Goal: Task Accomplishment & Management: Use online tool/utility

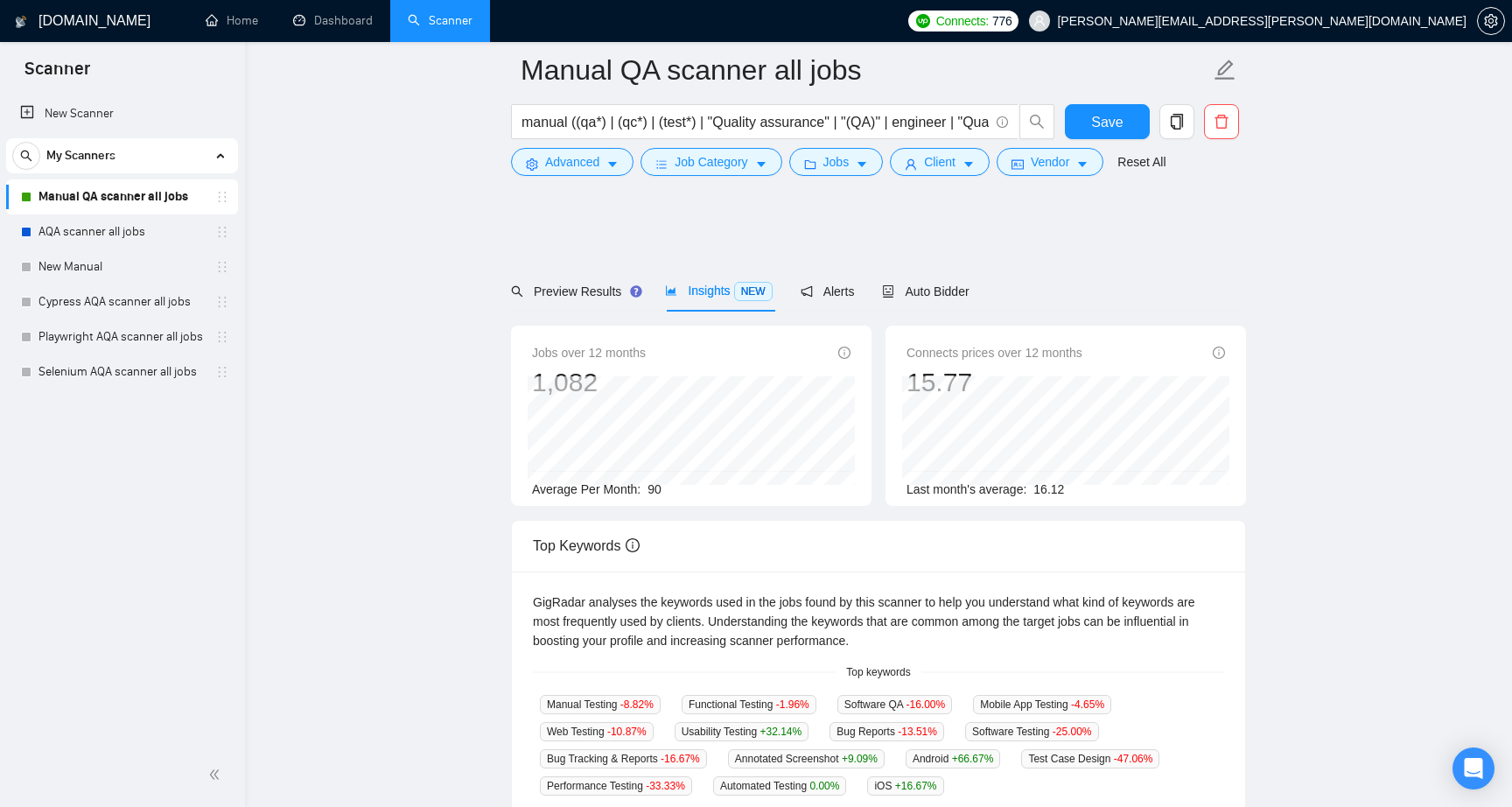
scroll to position [255, 0]
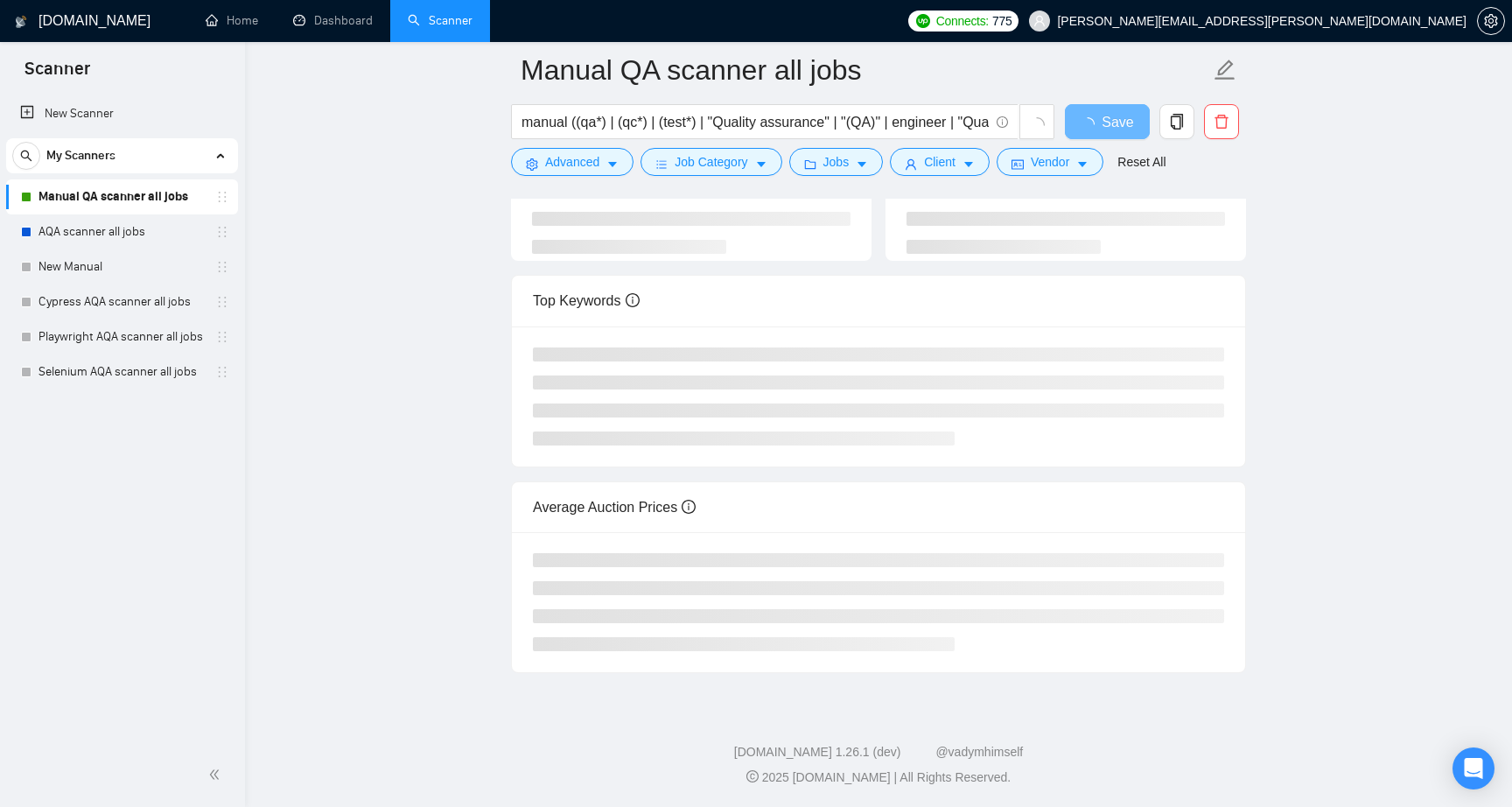
scroll to position [187, 0]
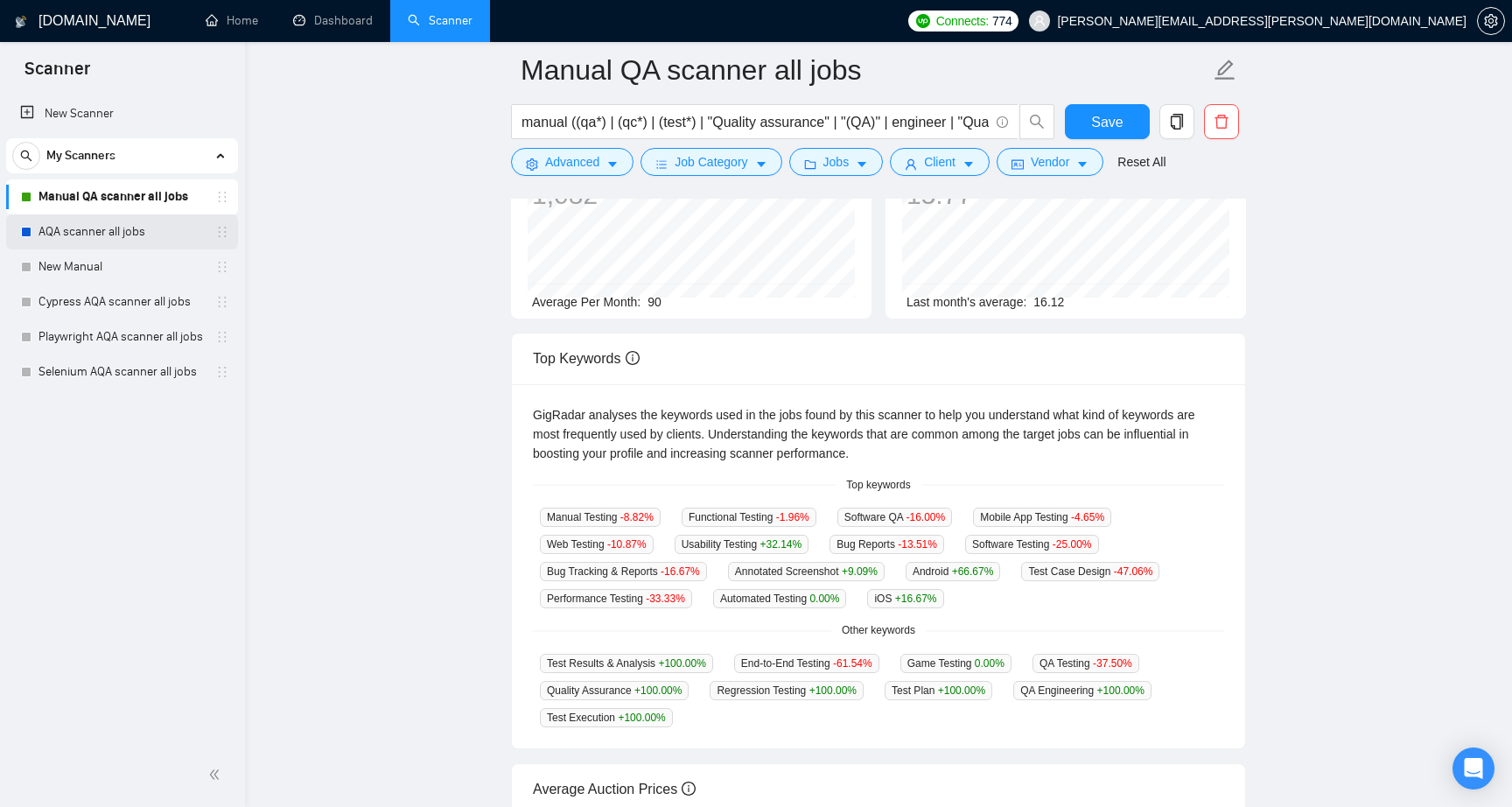
click at [87, 232] on link "AQA scanner all jobs" at bounding box center [121, 232] width 167 height 35
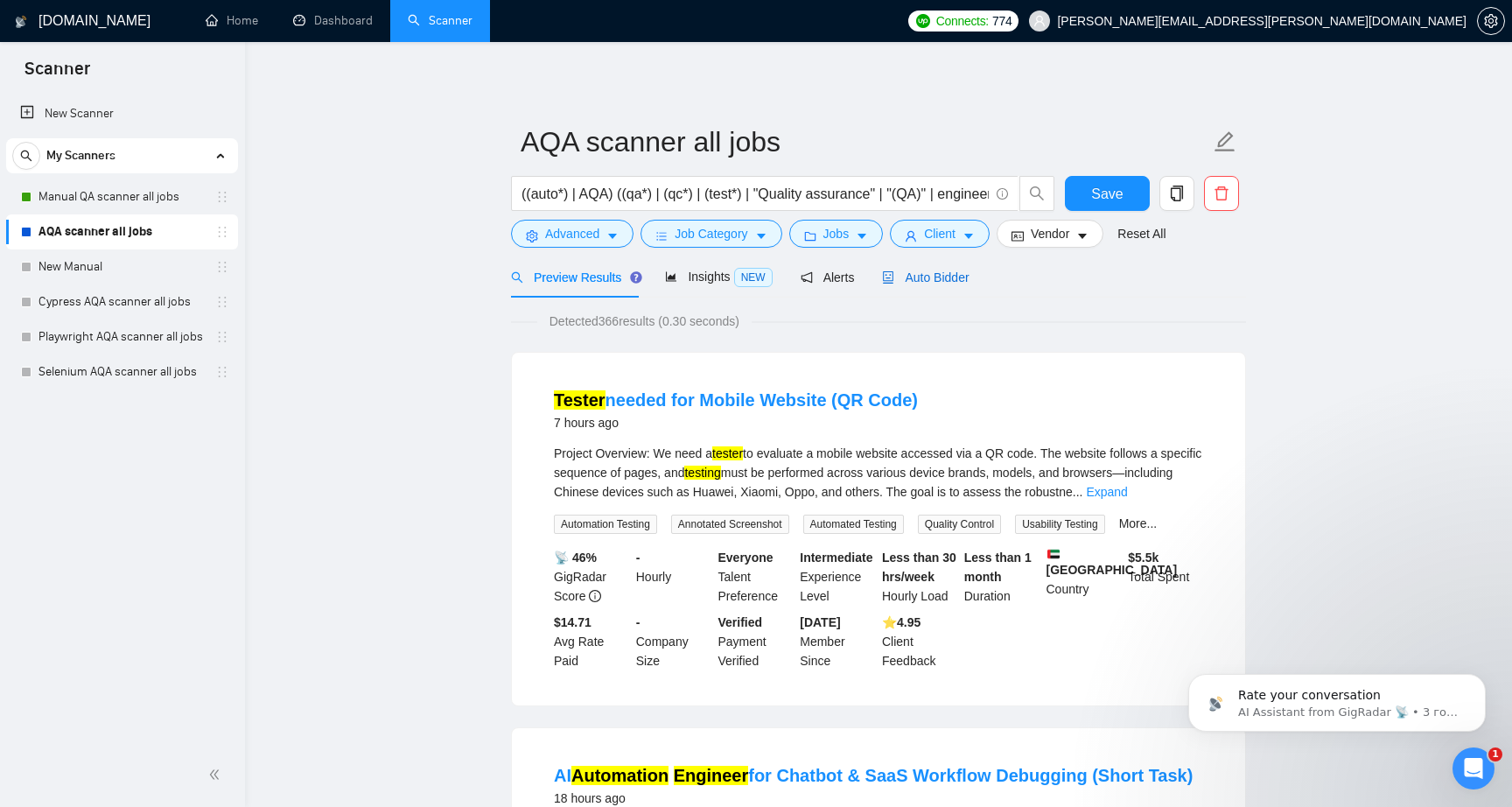
click at [936, 282] on span "Auto Bidder" at bounding box center [925, 277] width 87 height 14
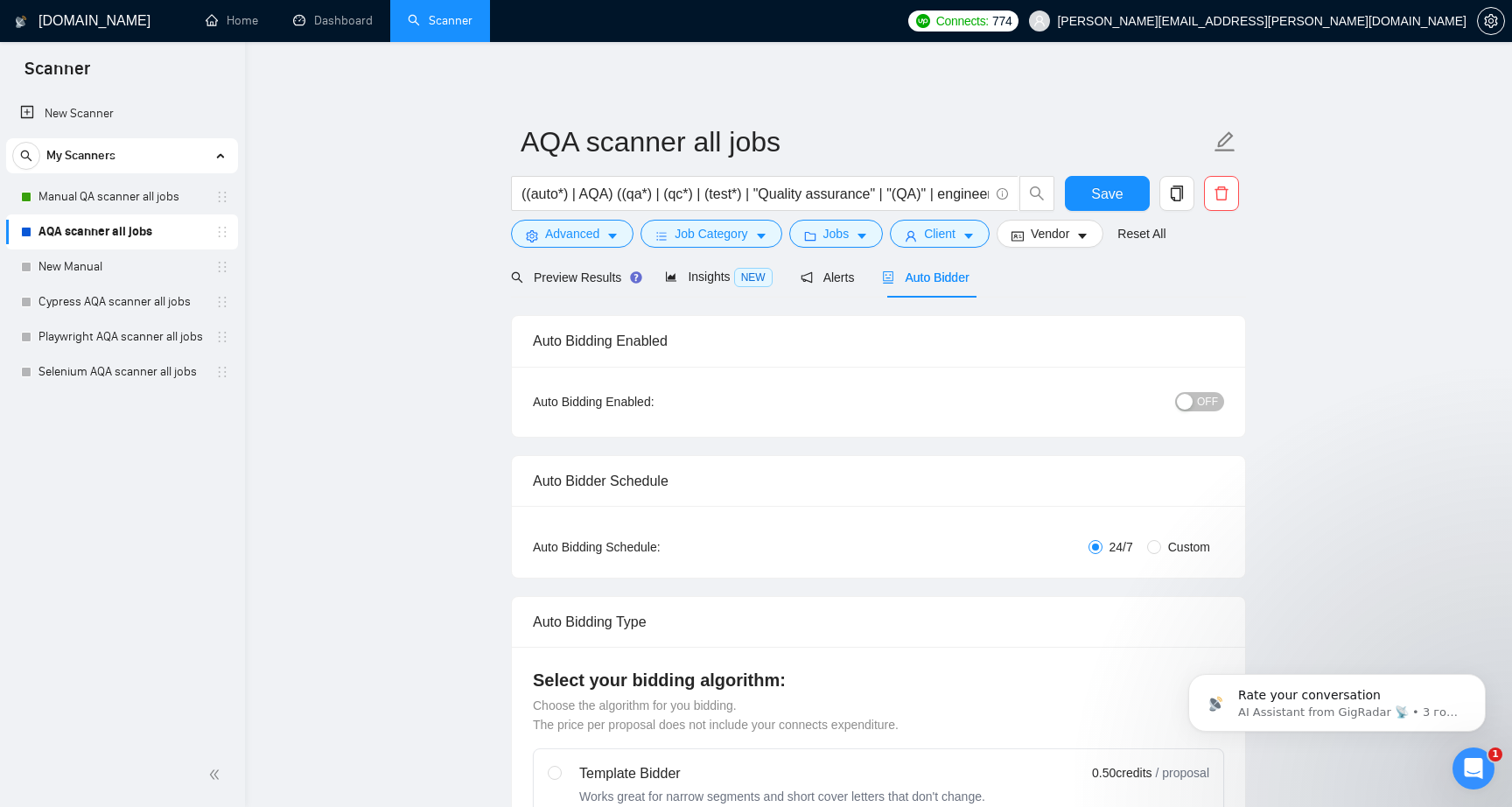
checkbox input "true"
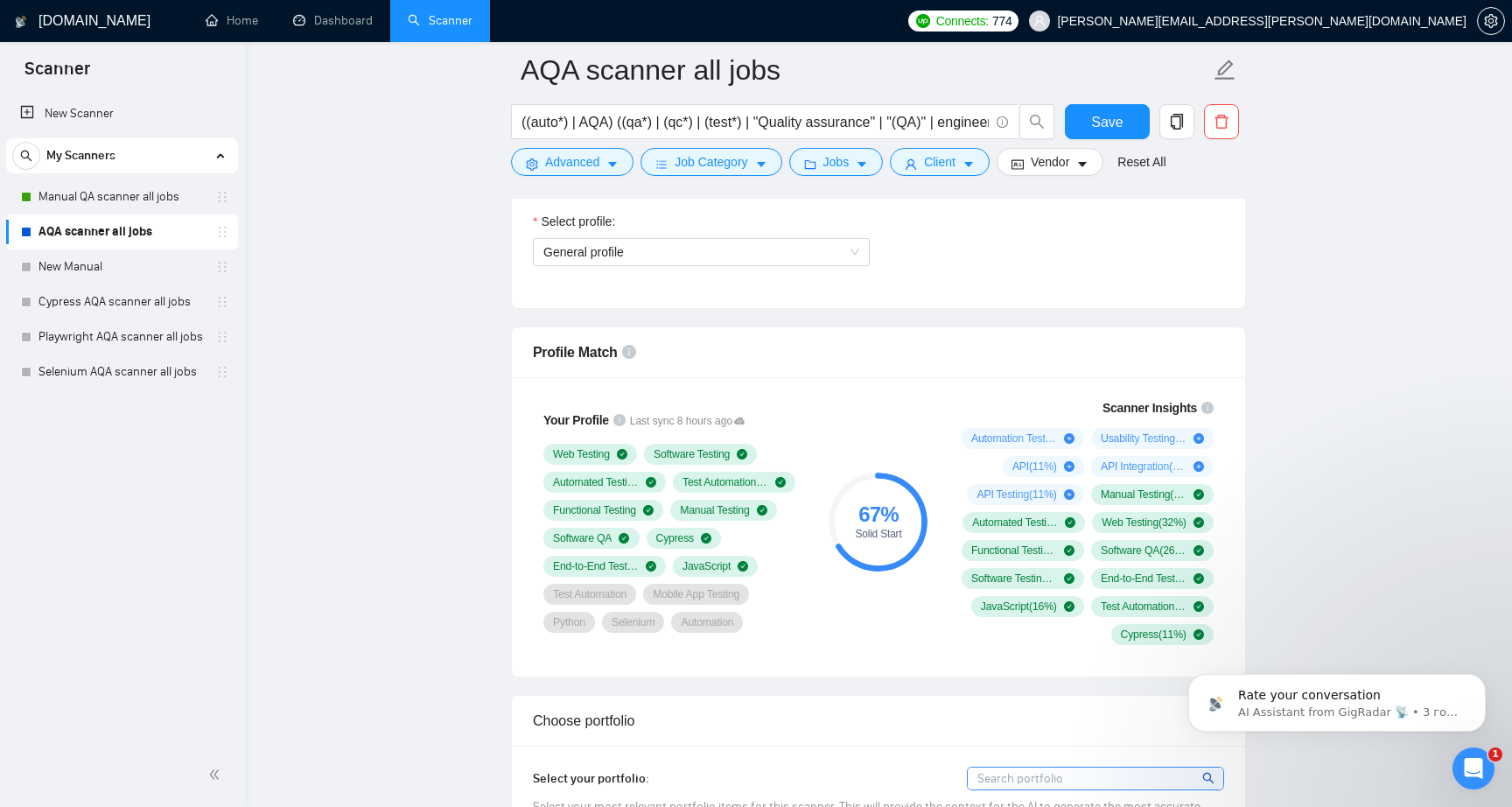
scroll to position [1020, 0]
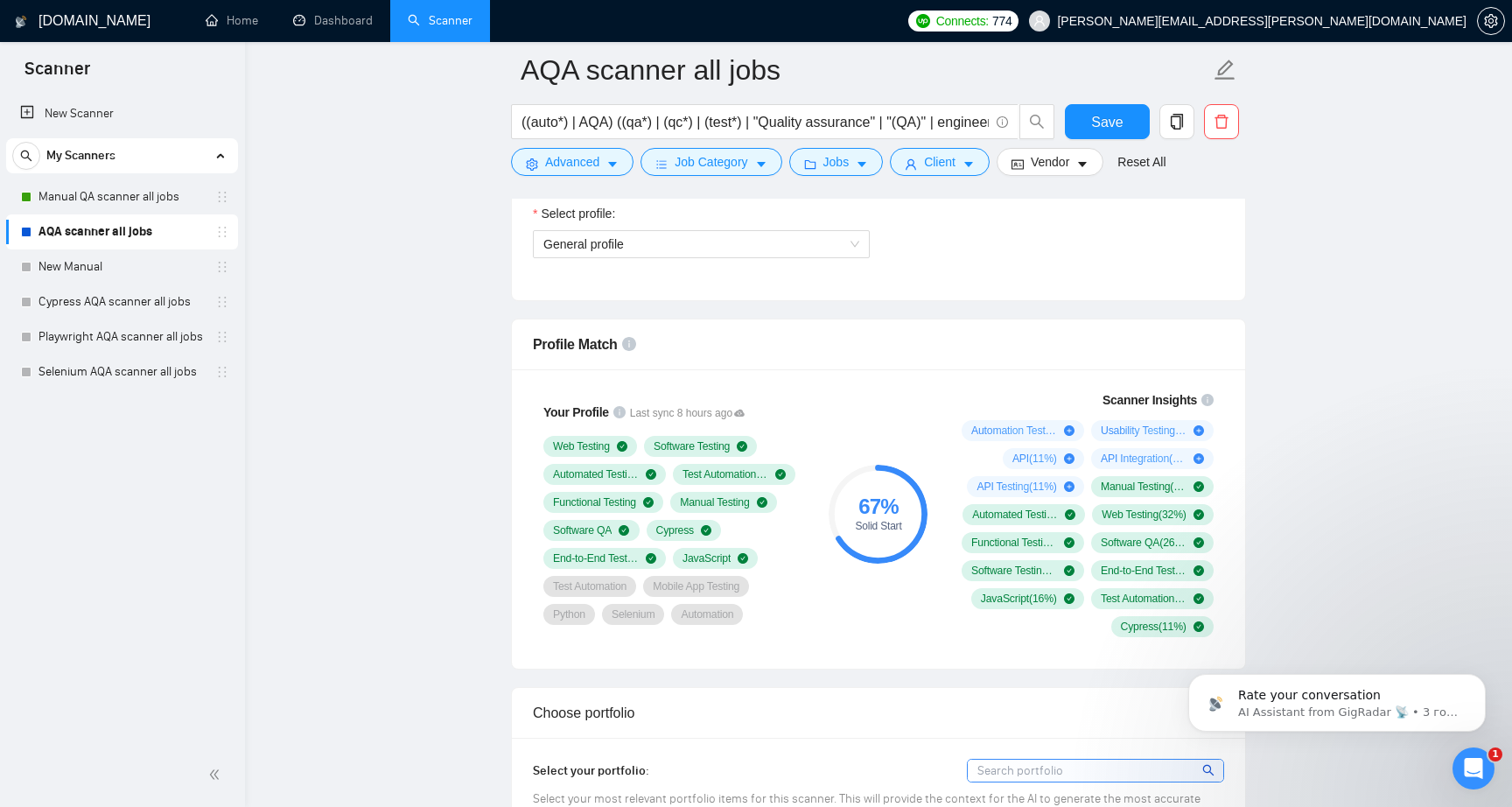
click at [870, 619] on div "67 % Solid Start" at bounding box center [878, 513] width 118 height 267
click at [870, 622] on div "67 % Solid Start" at bounding box center [878, 513] width 118 height 267
click at [856, 614] on div "67 % Solid Start" at bounding box center [878, 513] width 118 height 267
click at [845, 610] on div "67 % Solid Start" at bounding box center [878, 513] width 118 height 267
click at [845, 614] on div "67 % Solid Start" at bounding box center [878, 513] width 118 height 267
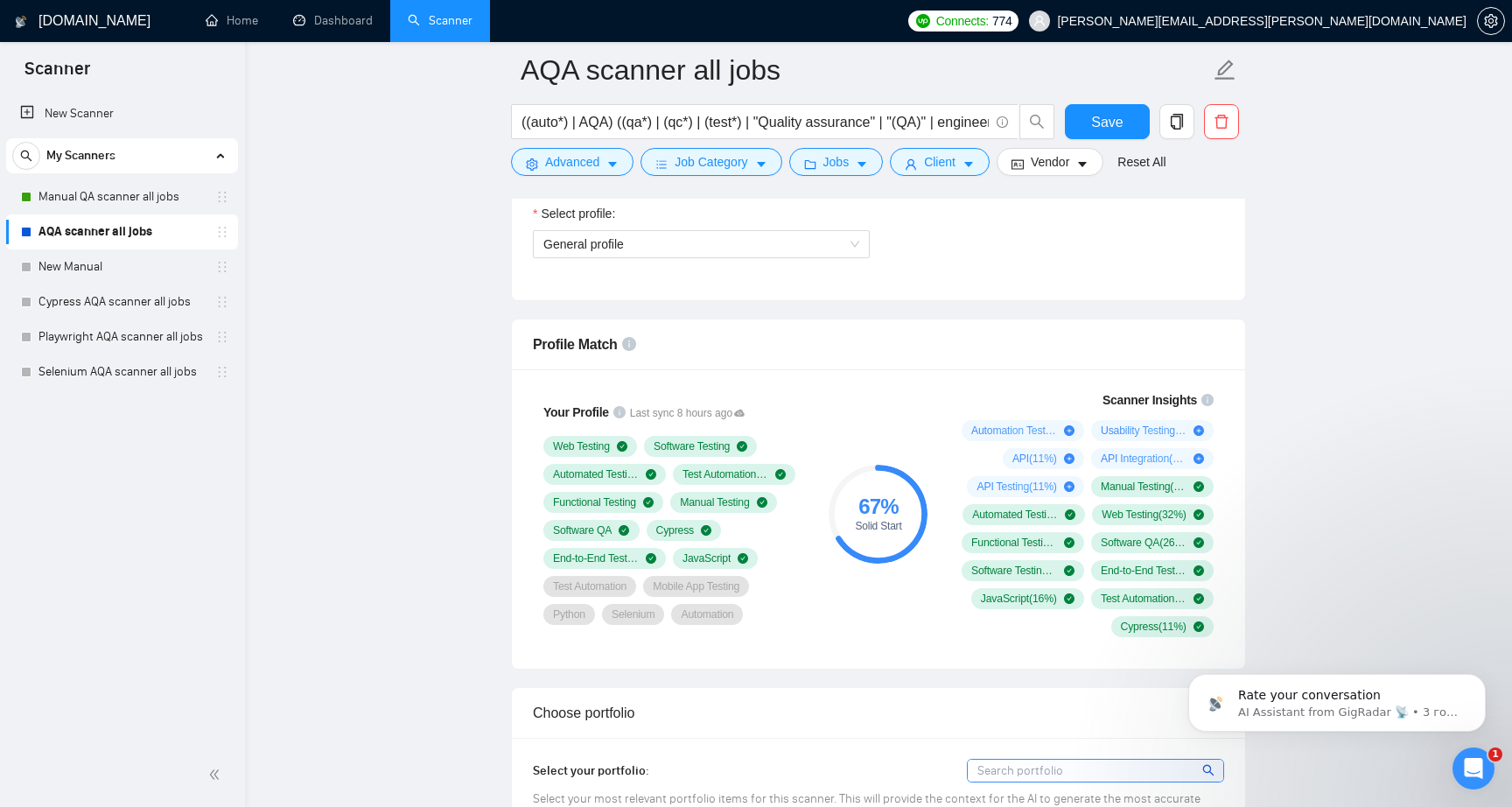
click at [832, 389] on div "67 % Solid Start" at bounding box center [878, 513] width 118 height 267
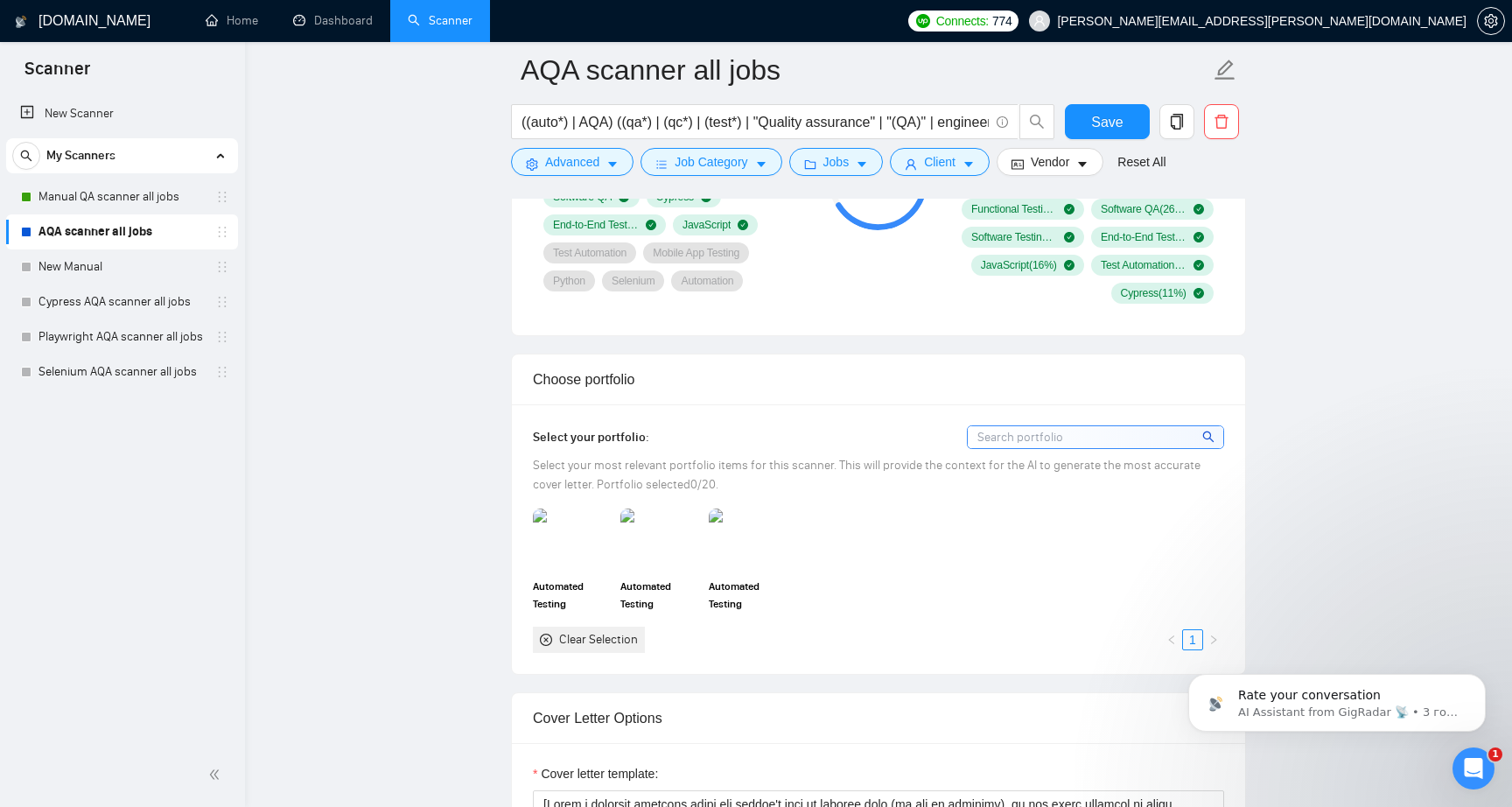
scroll to position [1371, 0]
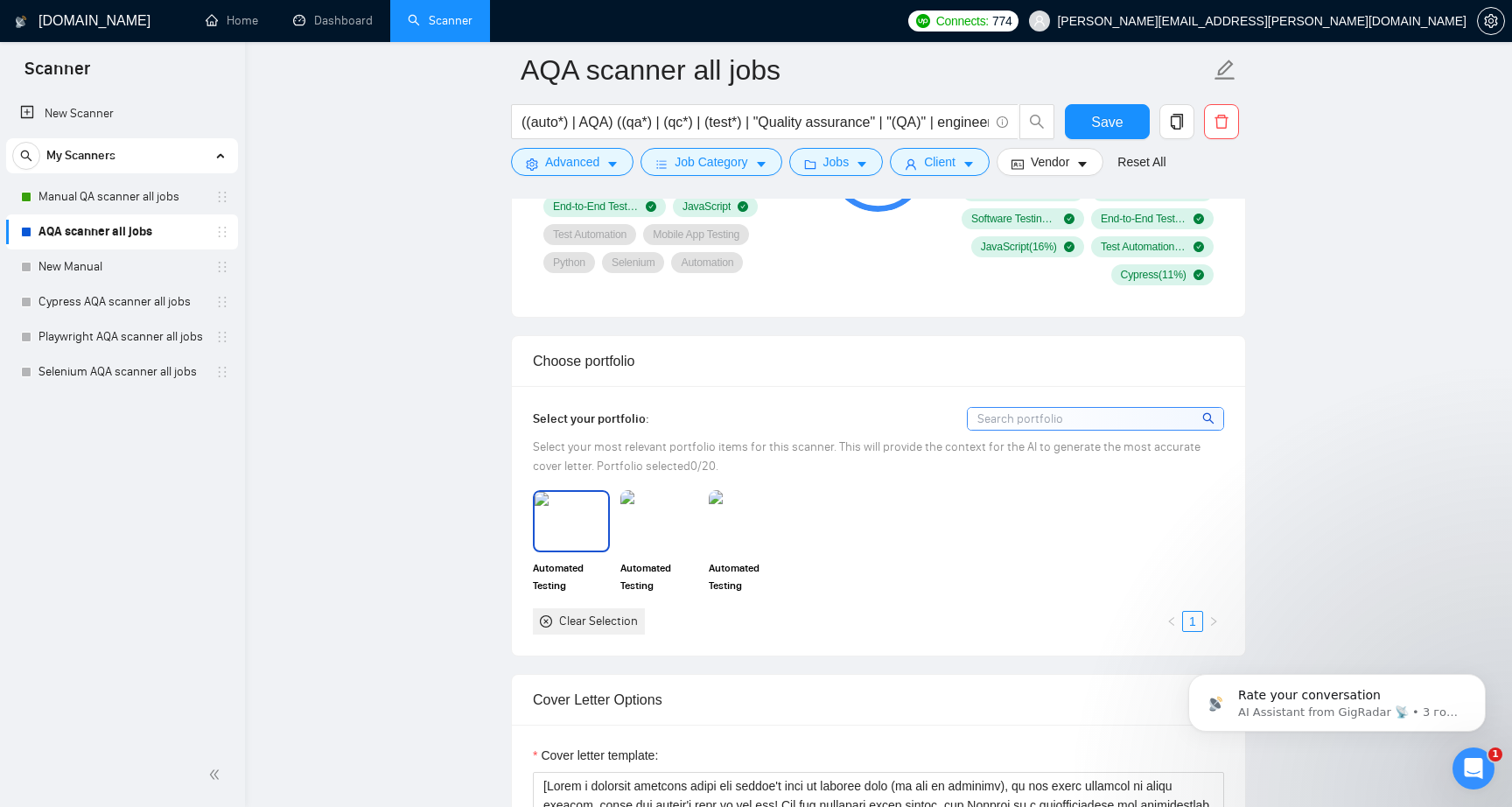
click at [574, 522] on img at bounding box center [571, 520] width 73 height 57
click at [670, 523] on img at bounding box center [659, 520] width 73 height 57
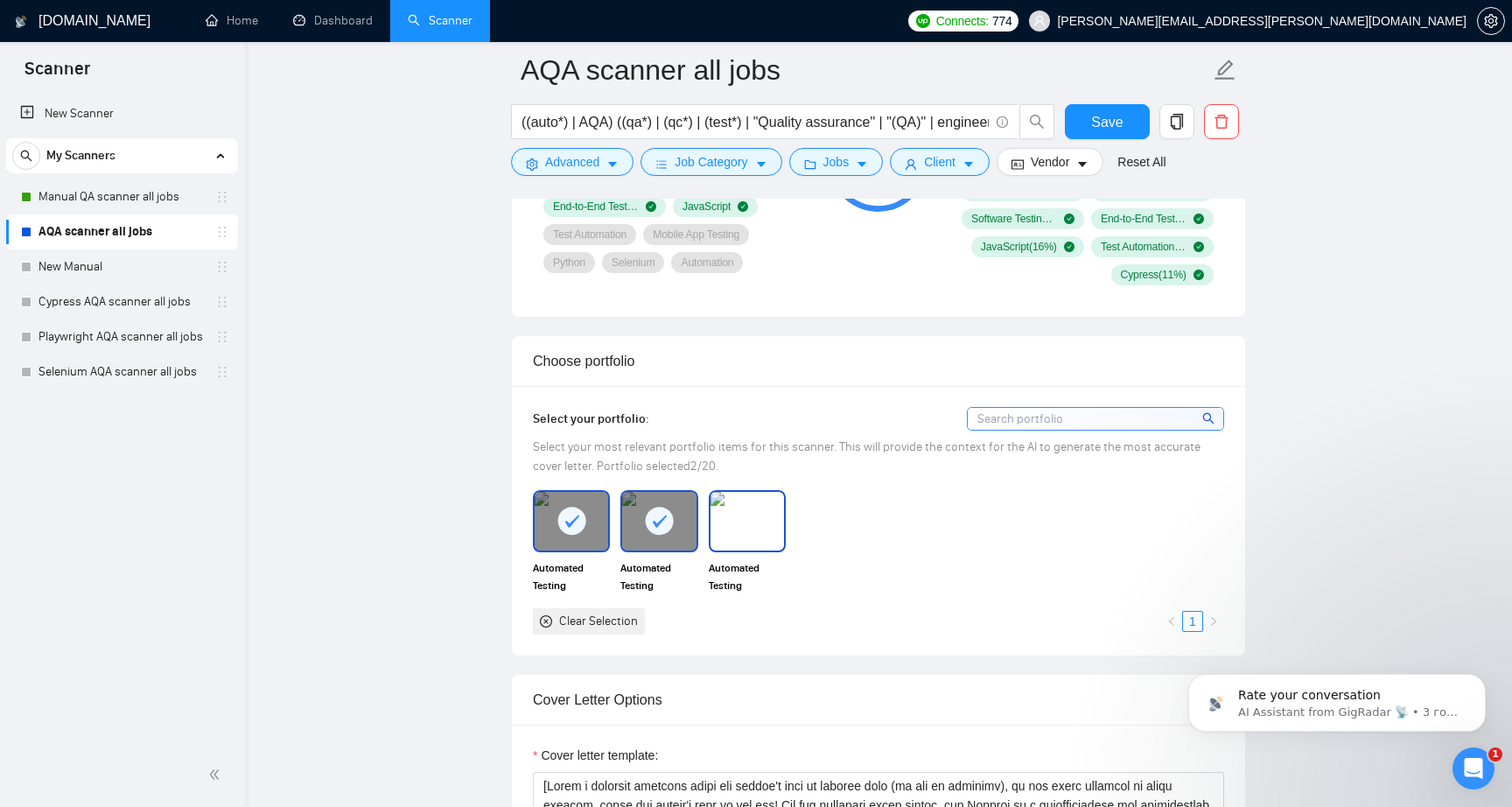
click at [751, 522] on img at bounding box center [748, 520] width 73 height 57
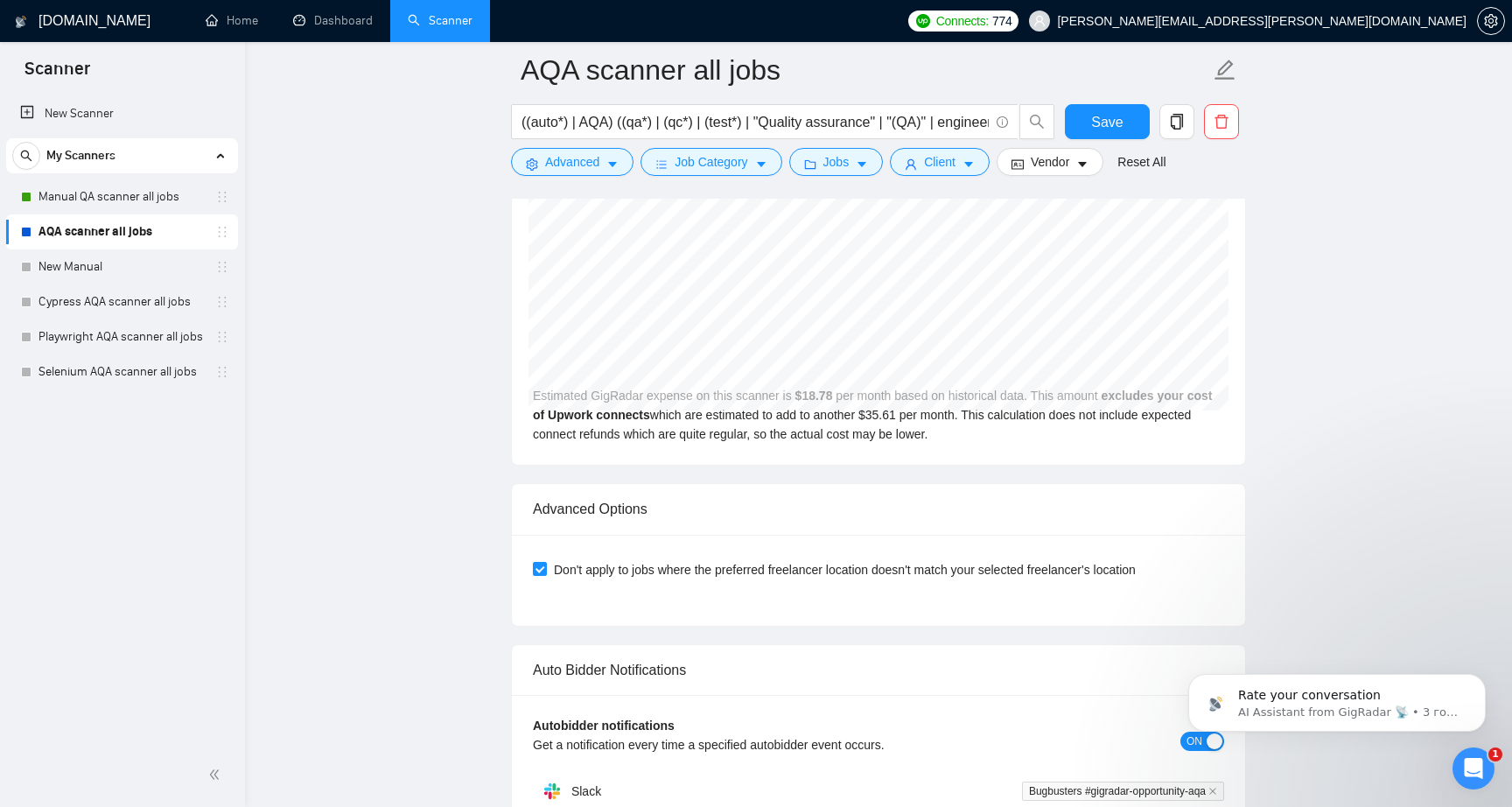
scroll to position [3642, 0]
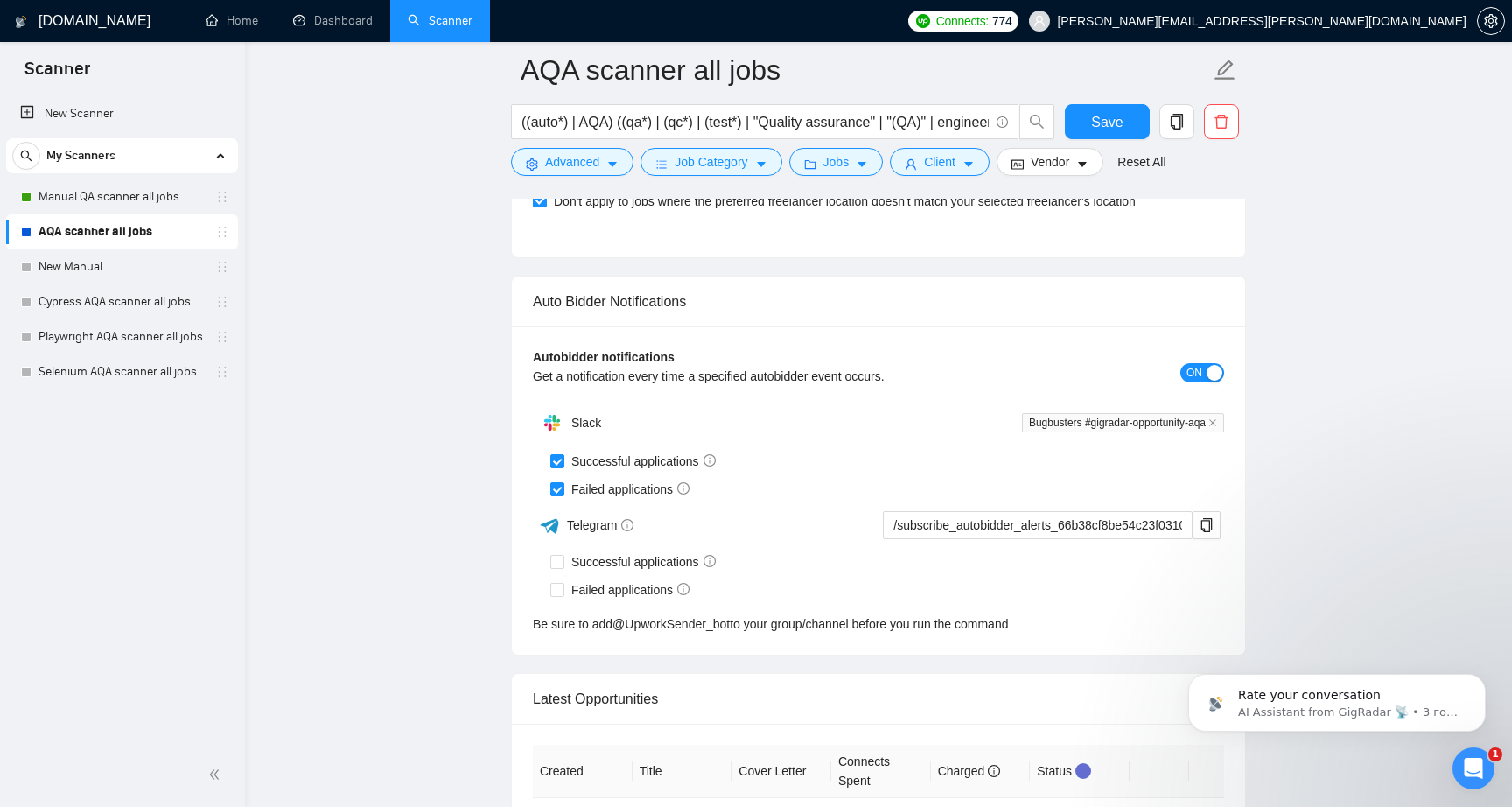
scroll to position [4005, 0]
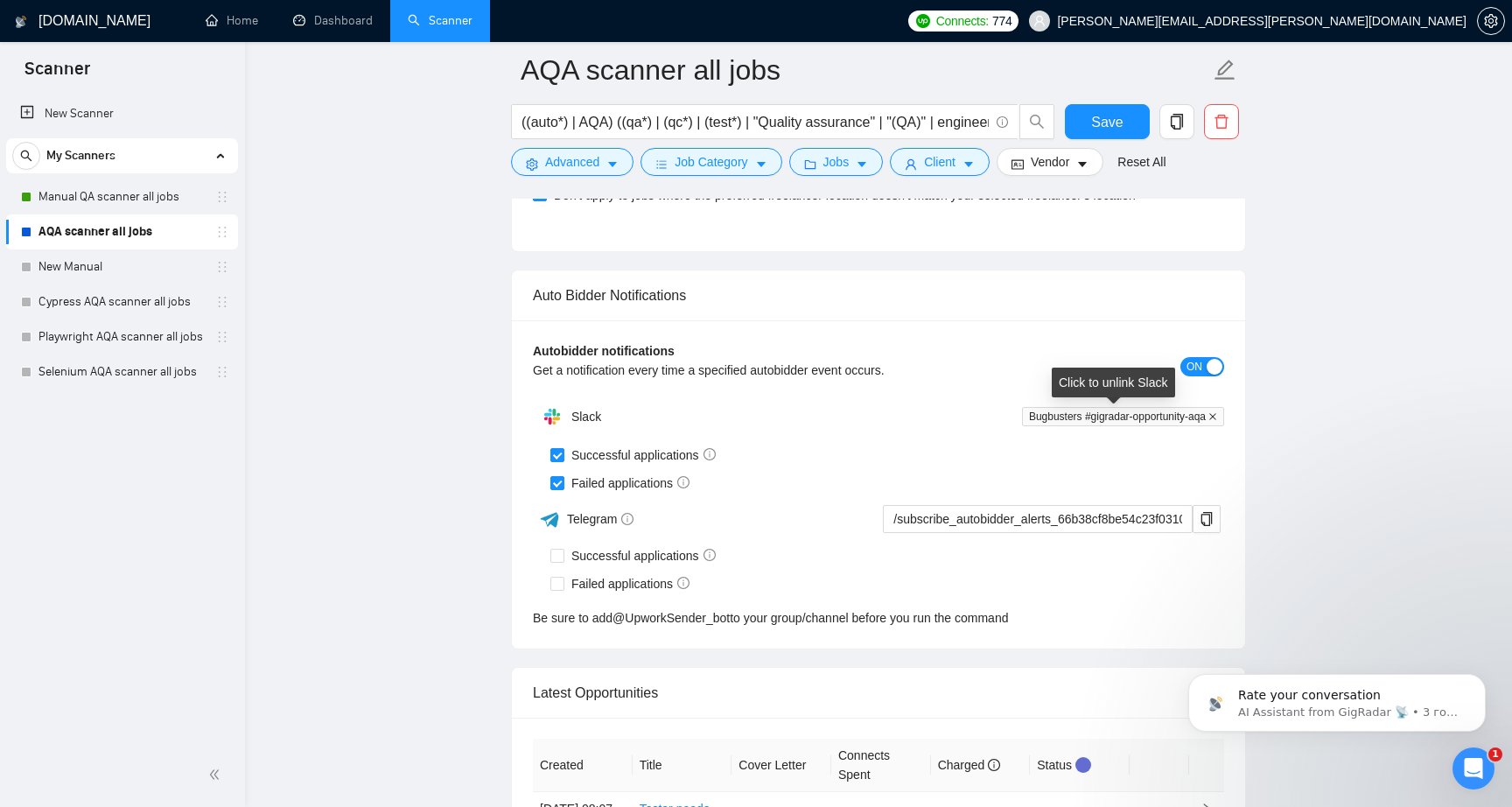
click at [1213, 416] on icon "close" at bounding box center [1212, 416] width 8 height 8
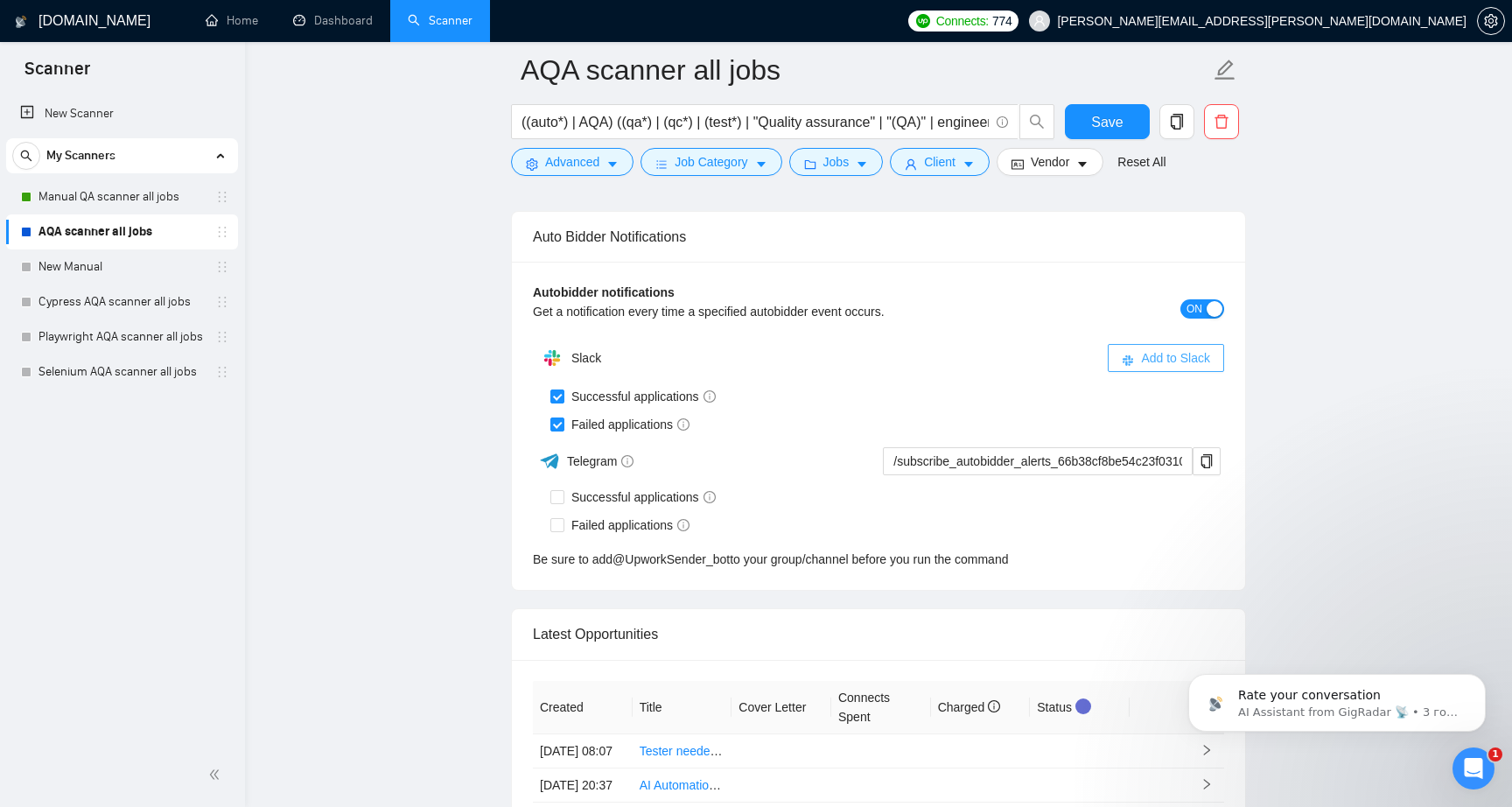
click at [1169, 353] on span "Add to Slack" at bounding box center [1175, 358] width 69 height 19
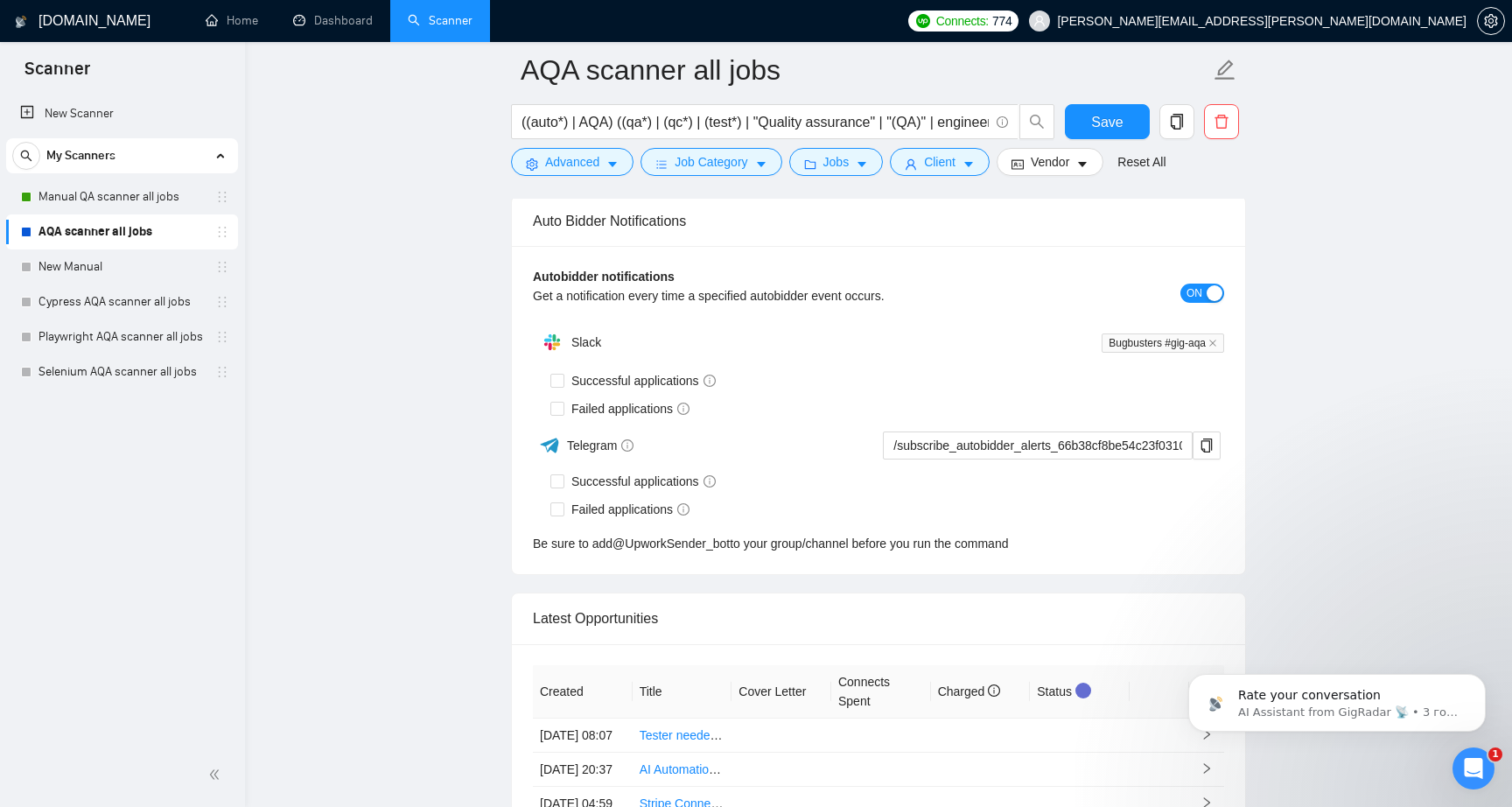
checkbox input "true"
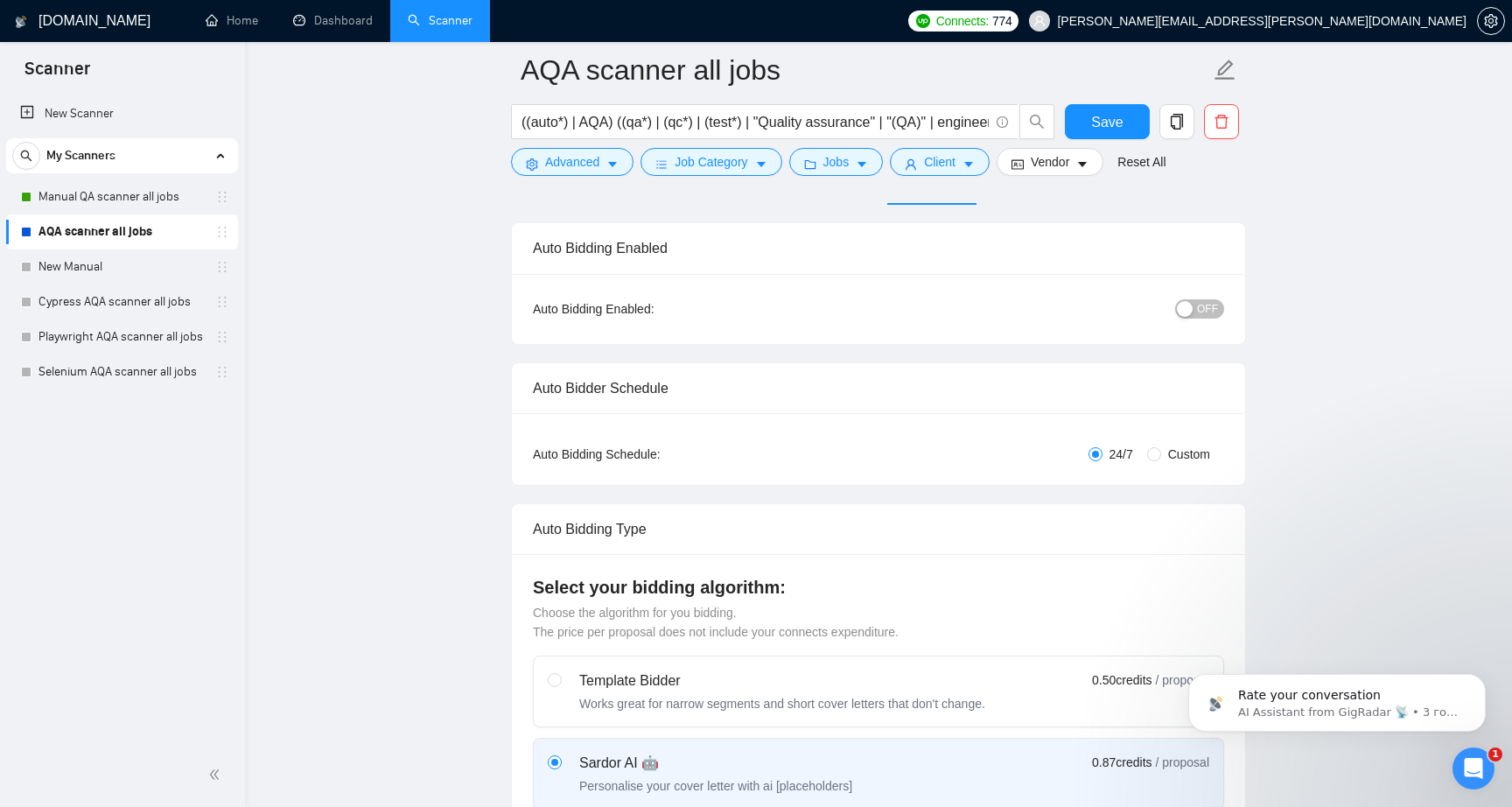
scroll to position [0, 0]
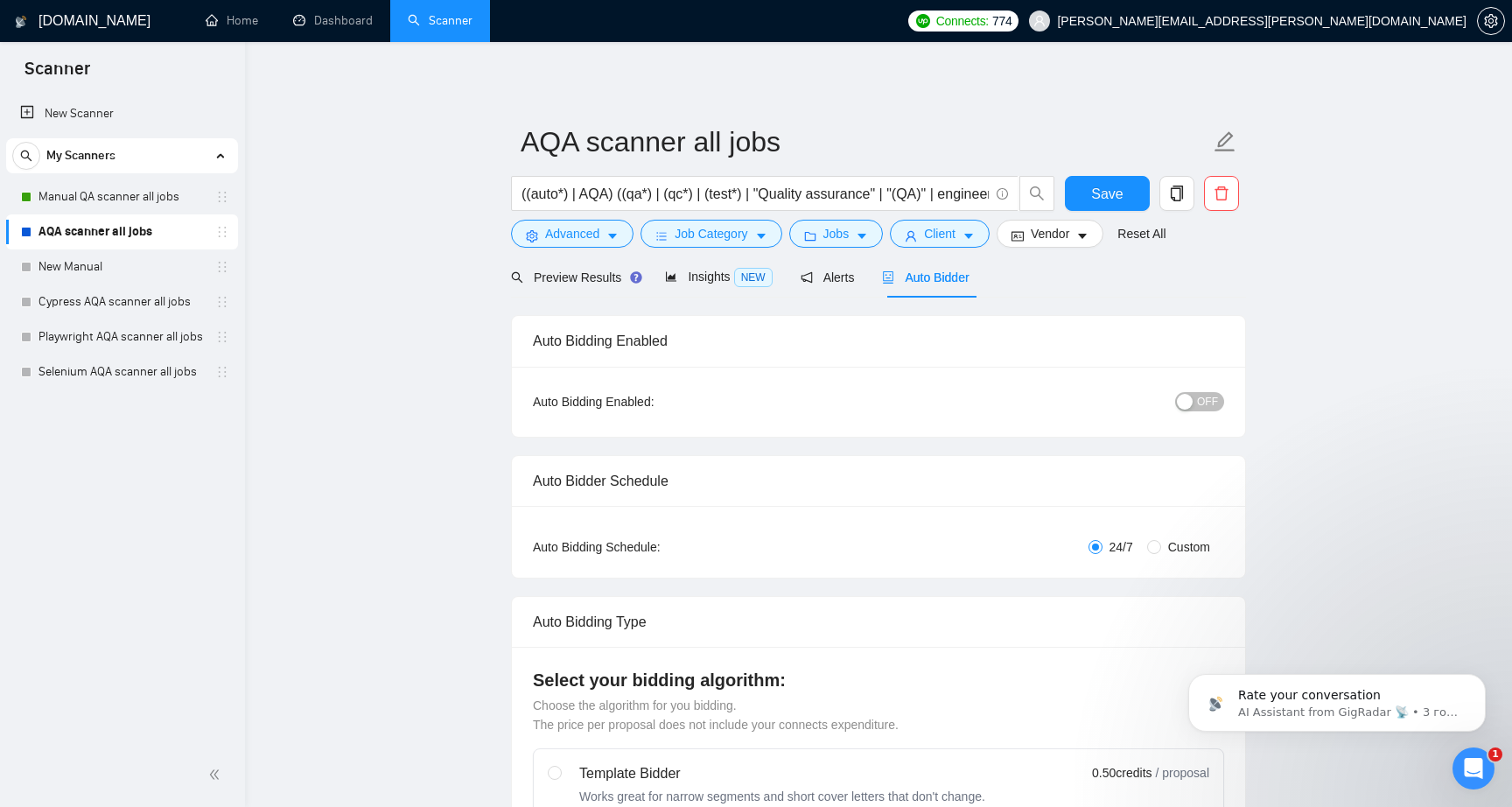
click at [1086, 189] on button "Save" at bounding box center [1107, 193] width 85 height 35
click at [828, 276] on span "Alerts" at bounding box center [828, 277] width 55 height 14
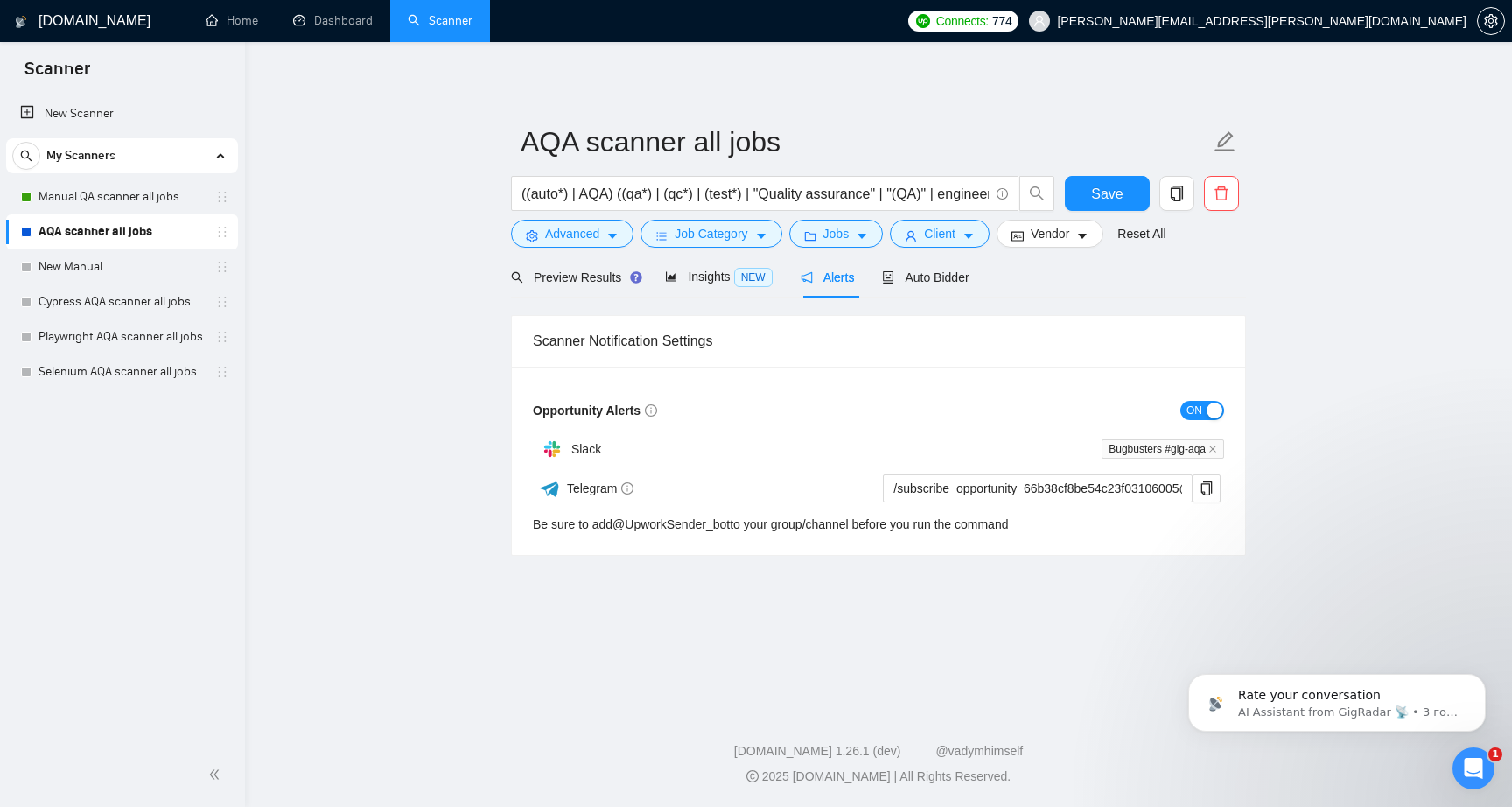
click at [388, 450] on main "AQA scanner all jobs ((auto*) | AQA) ((qa*) | (qc*) | (test*) | "Quality assura…" at bounding box center [878, 370] width 1211 height 602
click at [702, 278] on span "Insights NEW" at bounding box center [717, 276] width 106 height 14
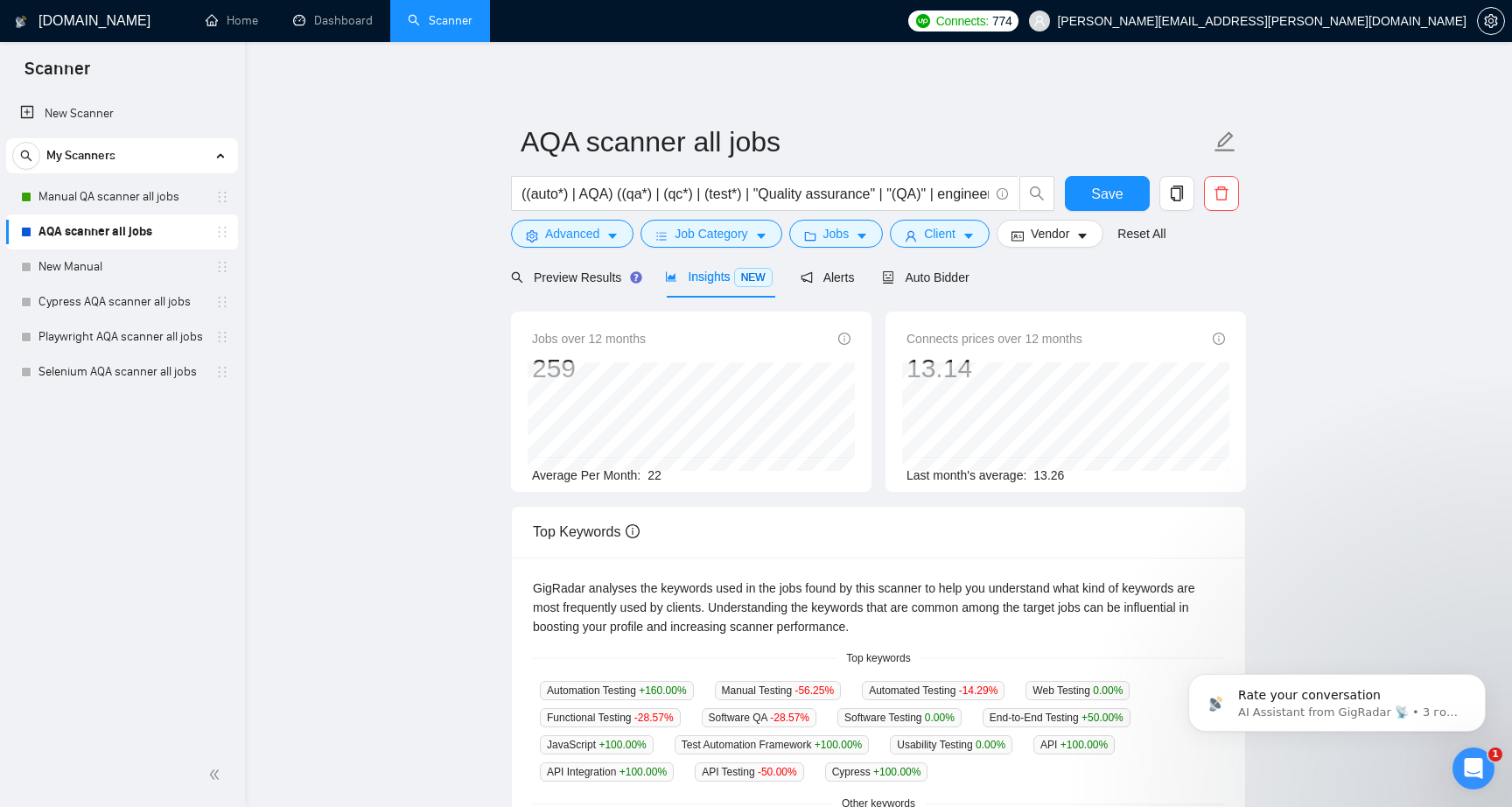
click at [384, 420] on main "AQA scanner all jobs ((auto*) | AQA) ((qa*) | (qc*) | (test*) | "Quality assura…" at bounding box center [878, 670] width 1211 height 1201
click at [409, 472] on main "AQA scanner all jobs ((auto*) | AQA) ((qa*) | (qc*) | (test*) | "Quality assura…" at bounding box center [878, 670] width 1211 height 1201
click at [539, 280] on span "Preview Results" at bounding box center [574, 277] width 126 height 14
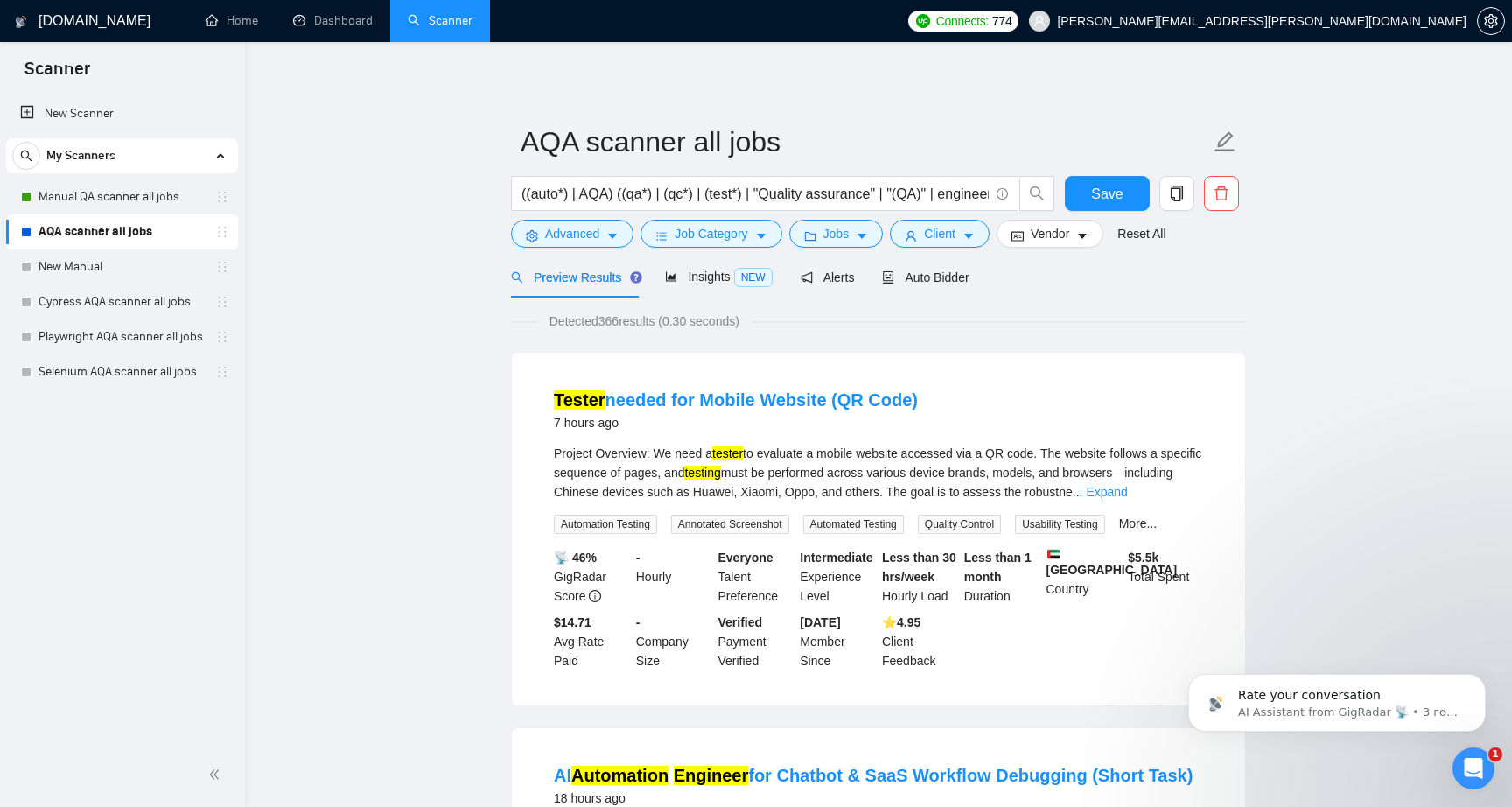
click at [936, 276] on span "Auto Bidder" at bounding box center [925, 277] width 87 height 14
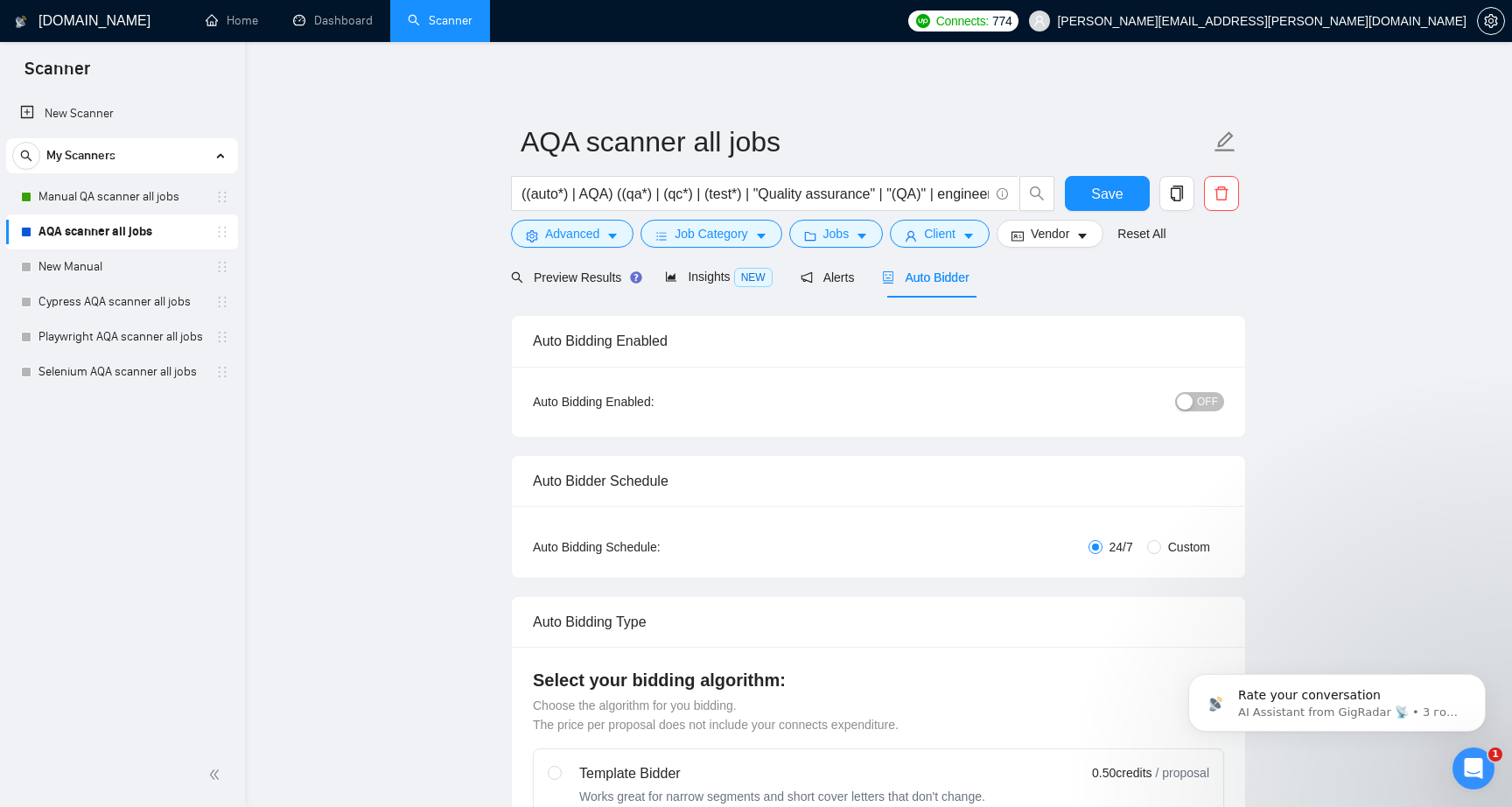
click at [1196, 407] on button "OFF" at bounding box center [1199, 401] width 49 height 19
click at [1096, 189] on span "Save" at bounding box center [1106, 193] width 31 height 22
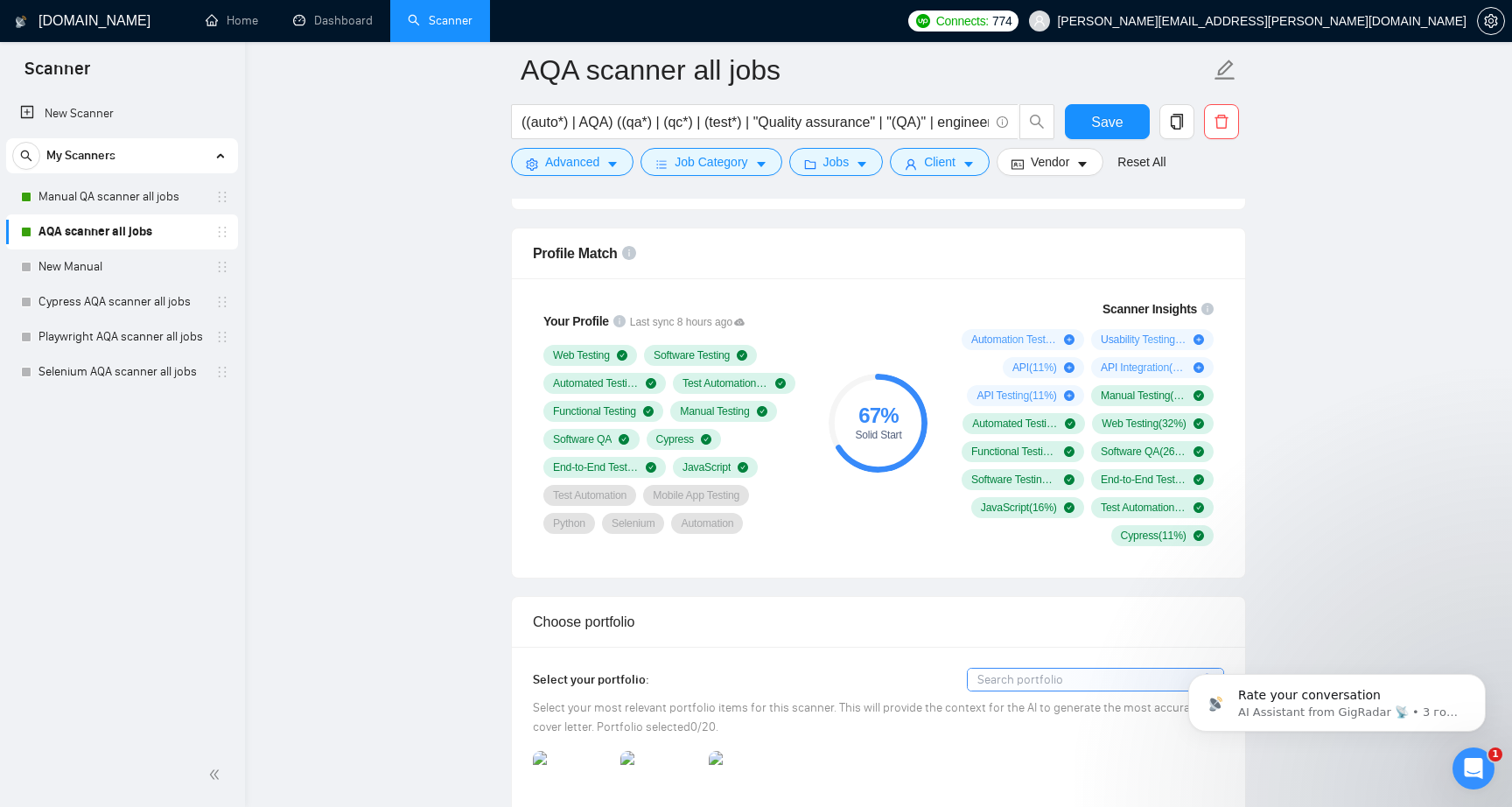
scroll to position [1102, 0]
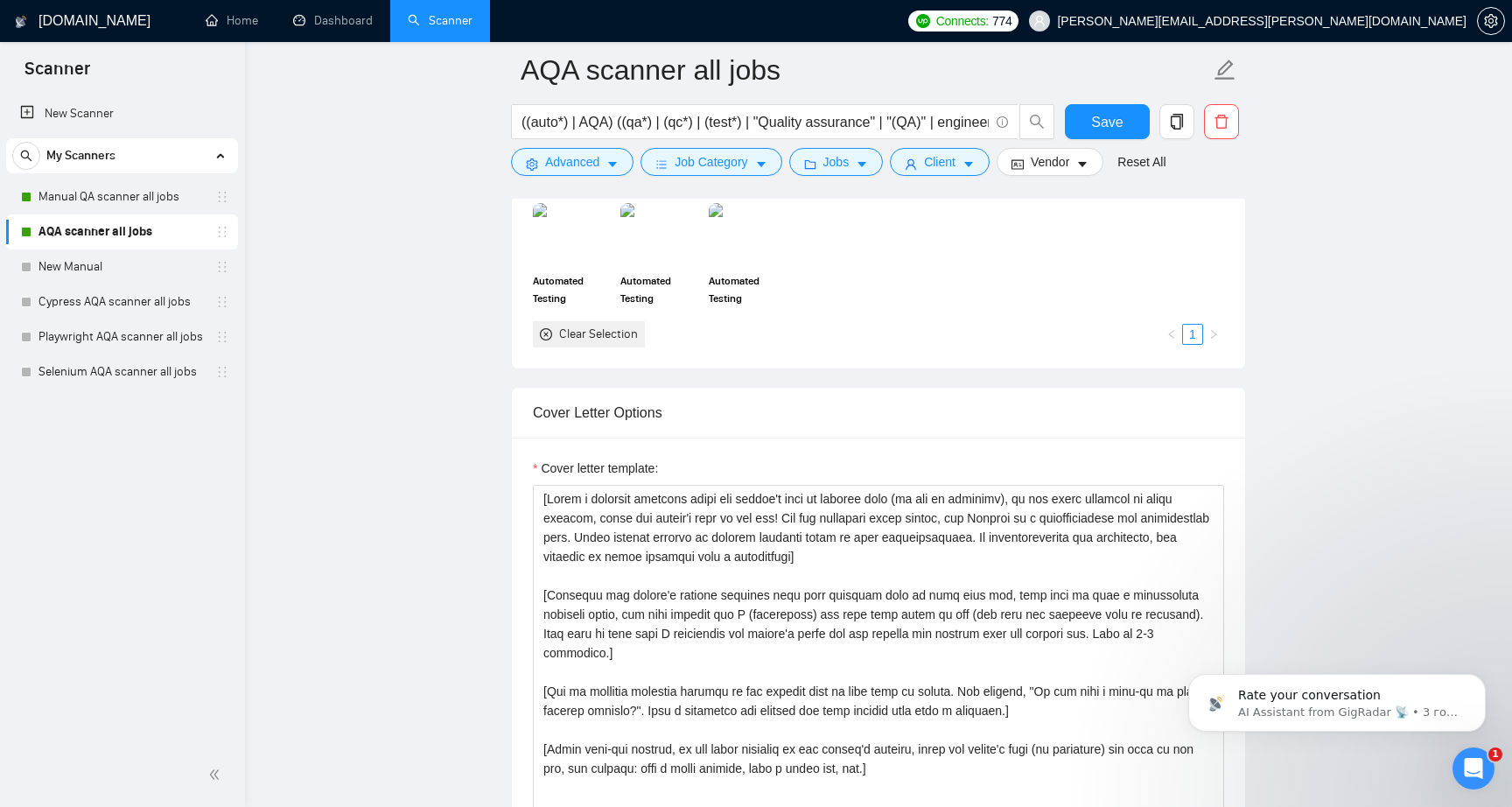
scroll to position [1660, 0]
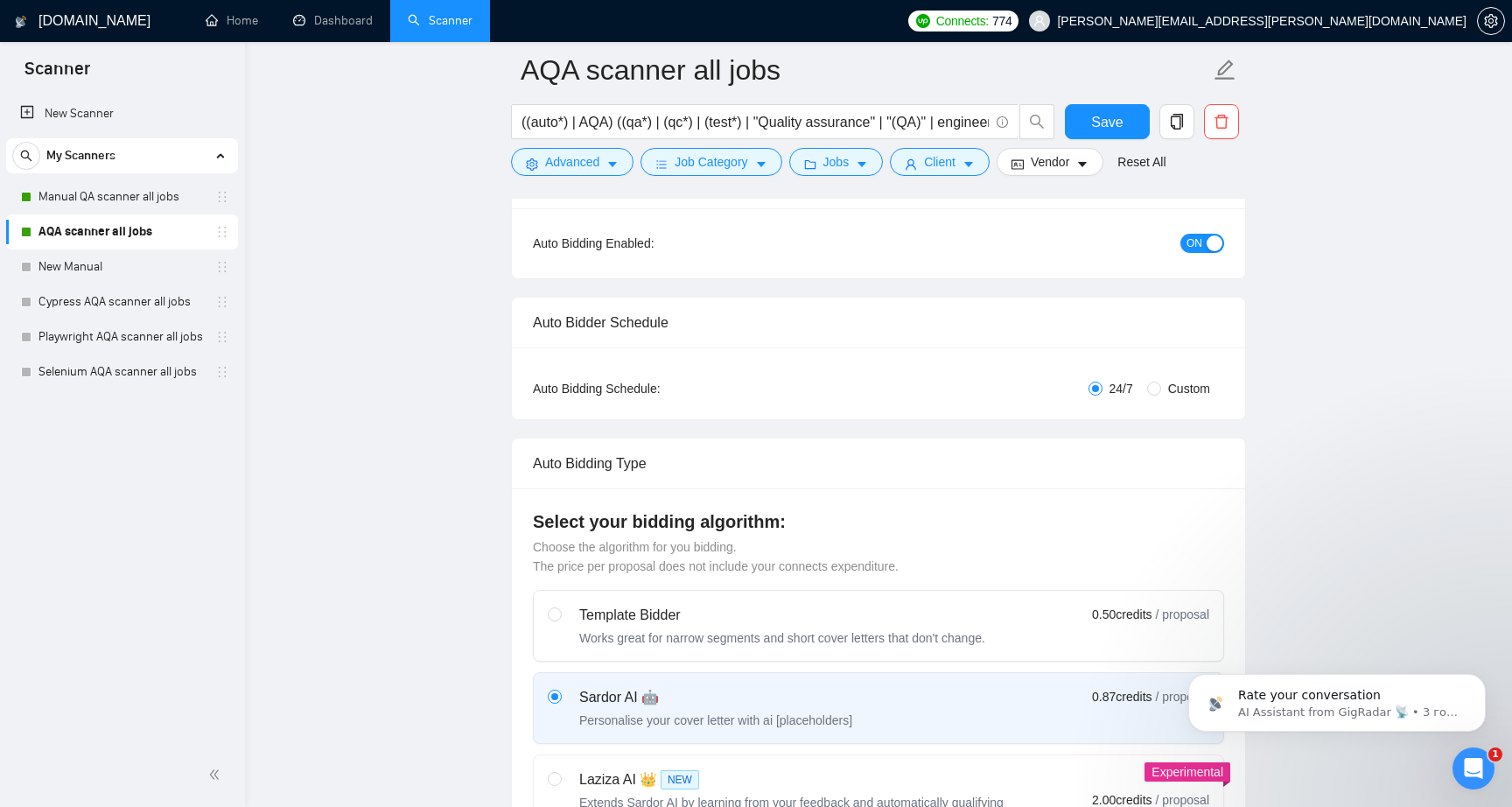
scroll to position [149, 0]
